Goal: Navigation & Orientation: Find specific page/section

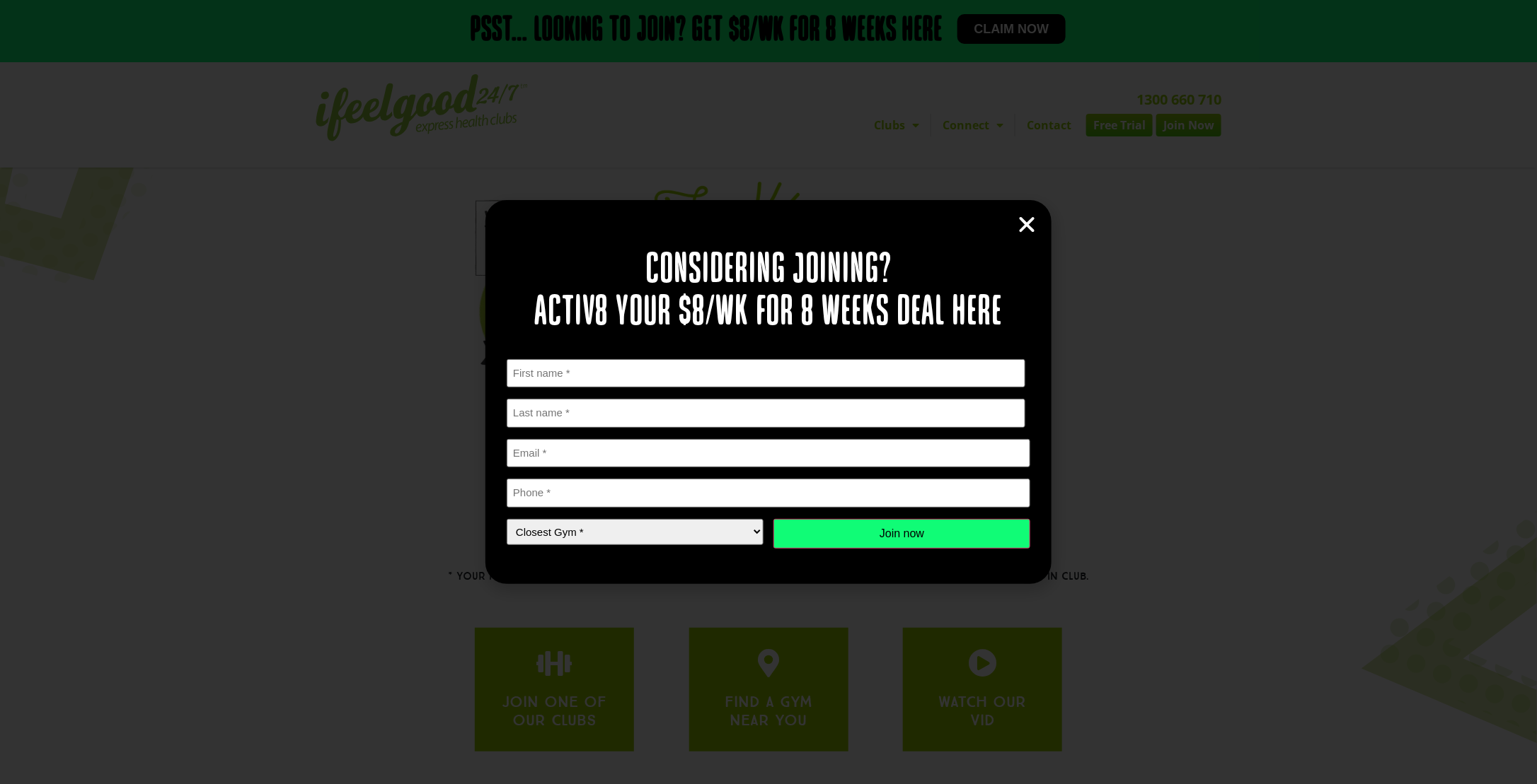
click at [1028, 225] on icon "Close" at bounding box center [1026, 225] width 21 height 21
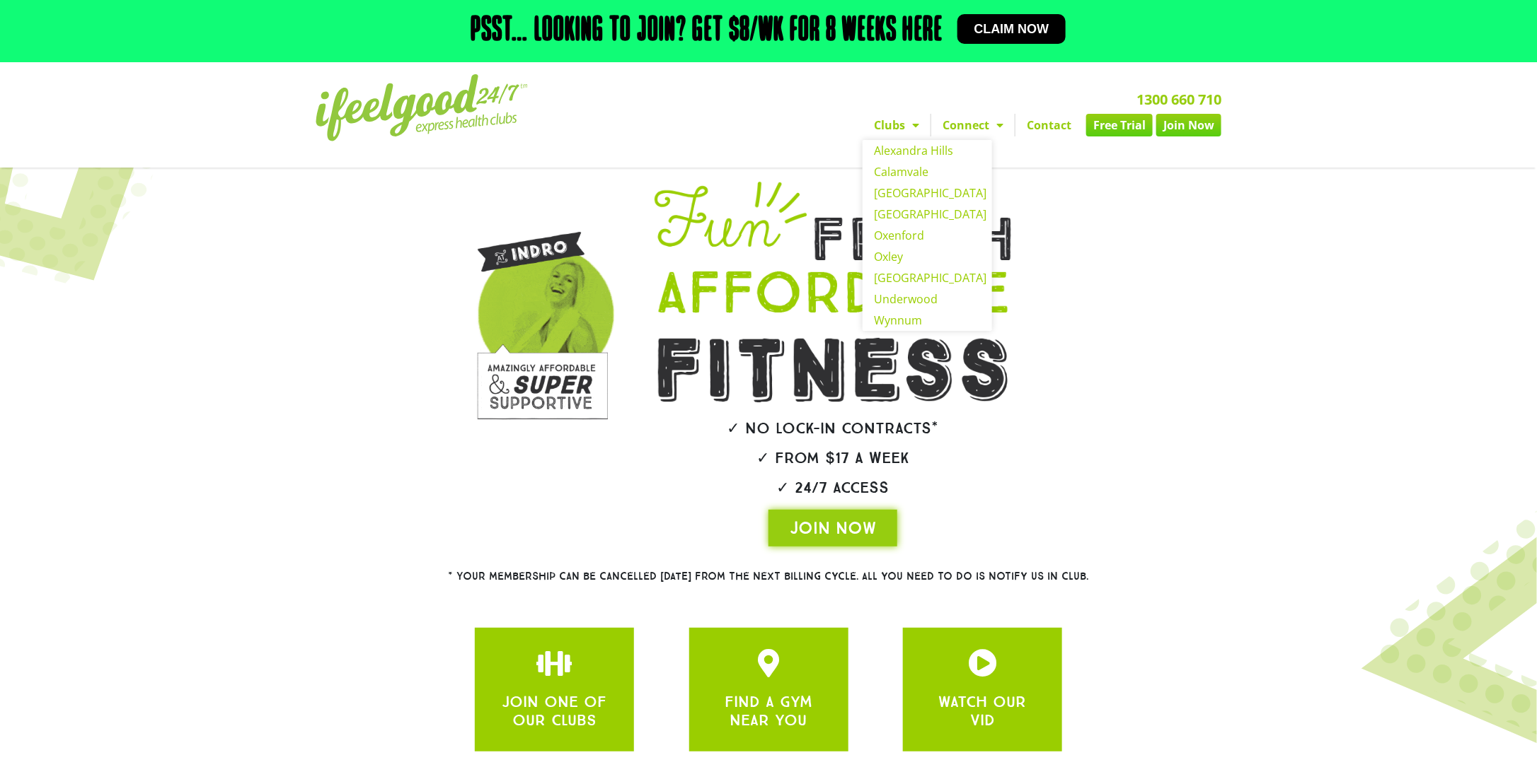
click at [907, 127] on span "Menu" at bounding box center [912, 125] width 14 height 26
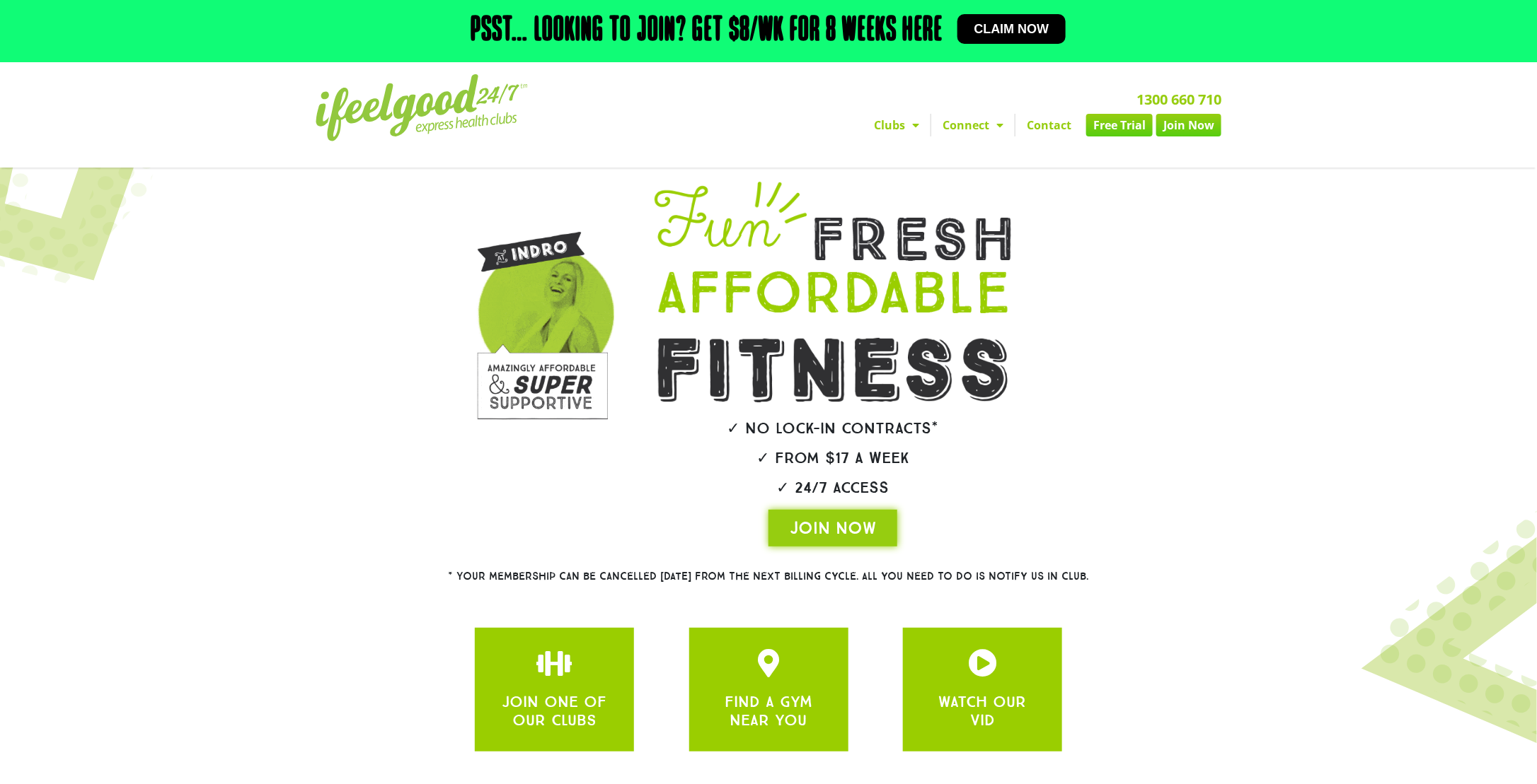
click at [906, 127] on span "Menu" at bounding box center [912, 125] width 14 height 26
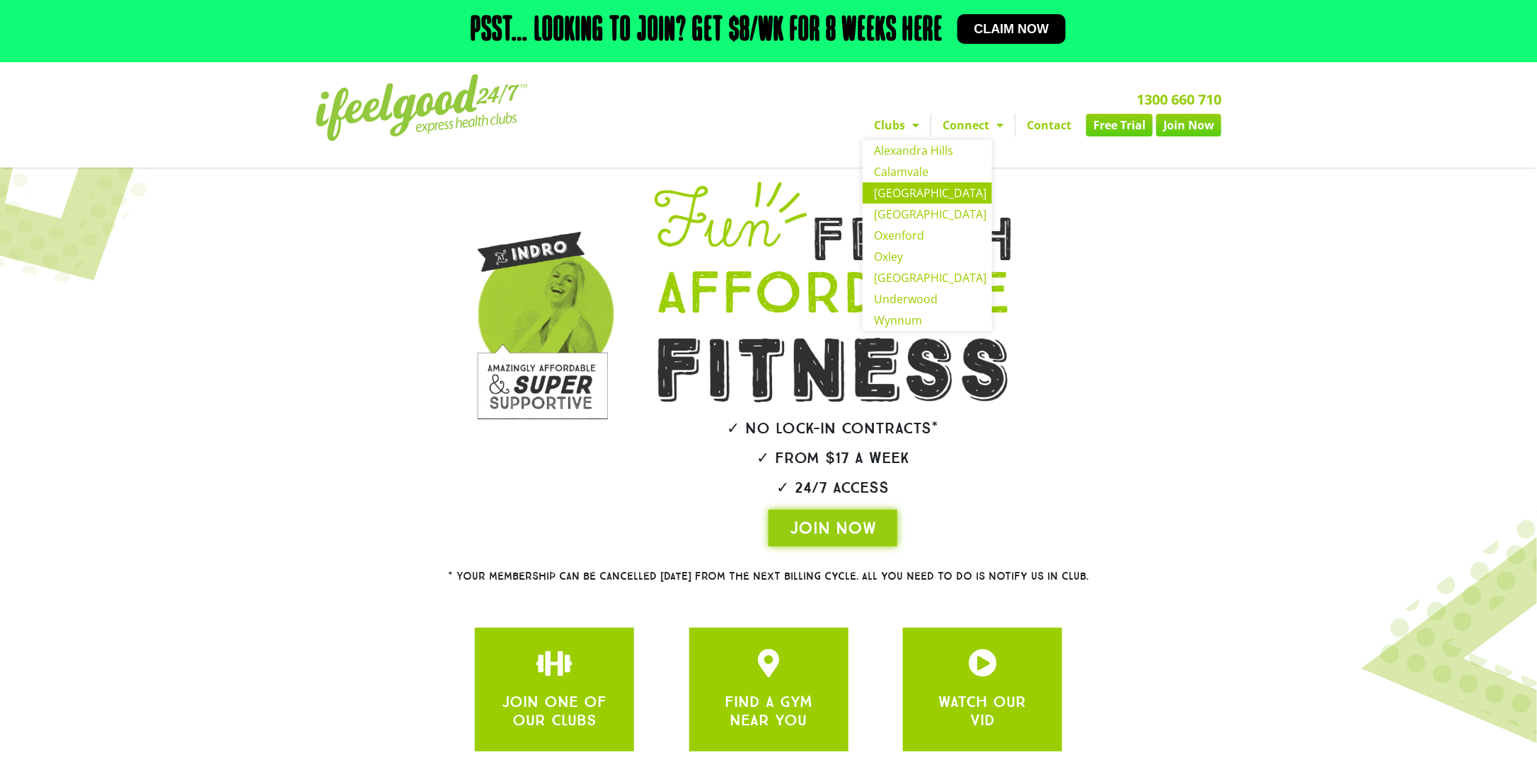
click at [913, 193] on link "[GEOGRAPHIC_DATA]" at bounding box center [927, 193] width 130 height 21
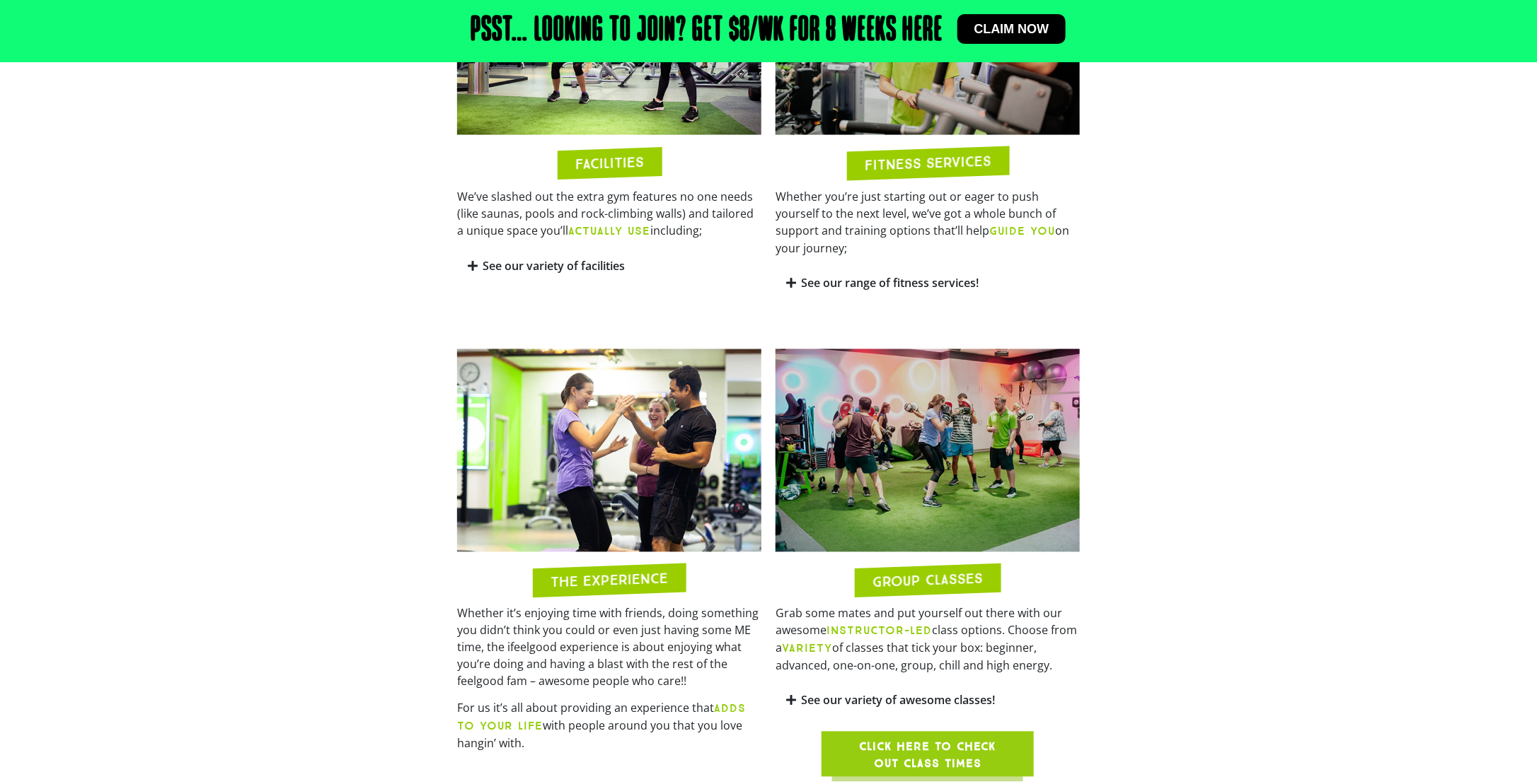
scroll to position [1009, 0]
